Goal: Transaction & Acquisition: Purchase product/service

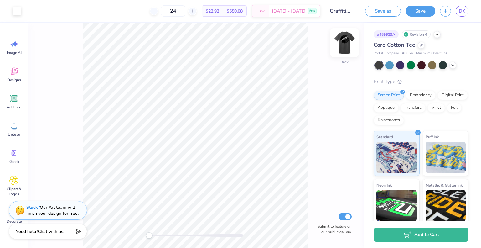
click at [342, 43] on img at bounding box center [344, 42] width 25 height 25
click at [342, 45] on img at bounding box center [344, 42] width 25 height 25
click at [156, 12] on icon at bounding box center [154, 11] width 4 height 4
type input "23"
click at [195, 10] on icon at bounding box center [192, 11] width 4 height 4
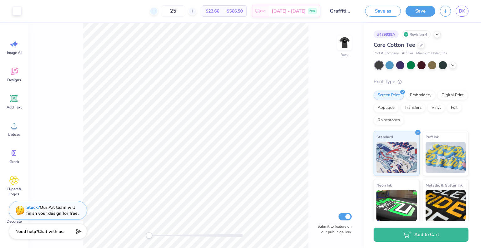
click at [158, 13] on div at bounding box center [154, 11] width 8 height 8
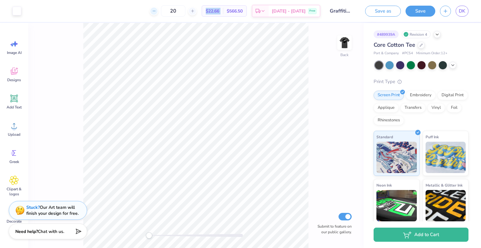
click at [158, 13] on div at bounding box center [154, 11] width 8 height 8
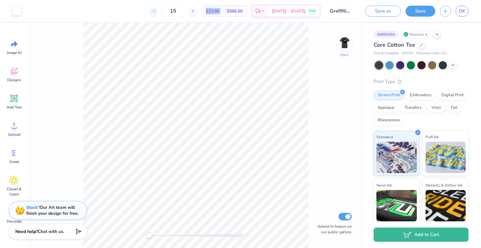
click at [158, 13] on div at bounding box center [154, 11] width 8 height 8
type input "12"
click at [140, 17] on div "12 $22.66 Per Item $566.50 Total Est. Delivery [DATE] - [DATE] Free" at bounding box center [173, 11] width 294 height 22
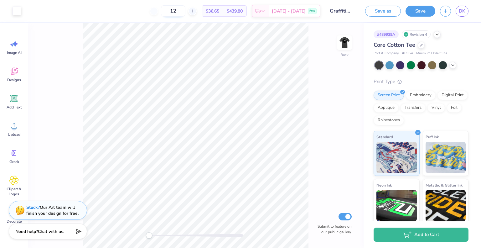
click at [185, 12] on input "12" at bounding box center [173, 10] width 24 height 11
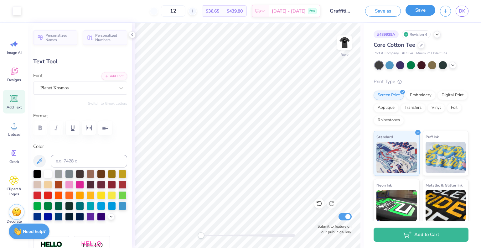
click at [415, 13] on button "Save" at bounding box center [420, 10] width 30 height 11
